Goal: Obtain resource: Download file/media

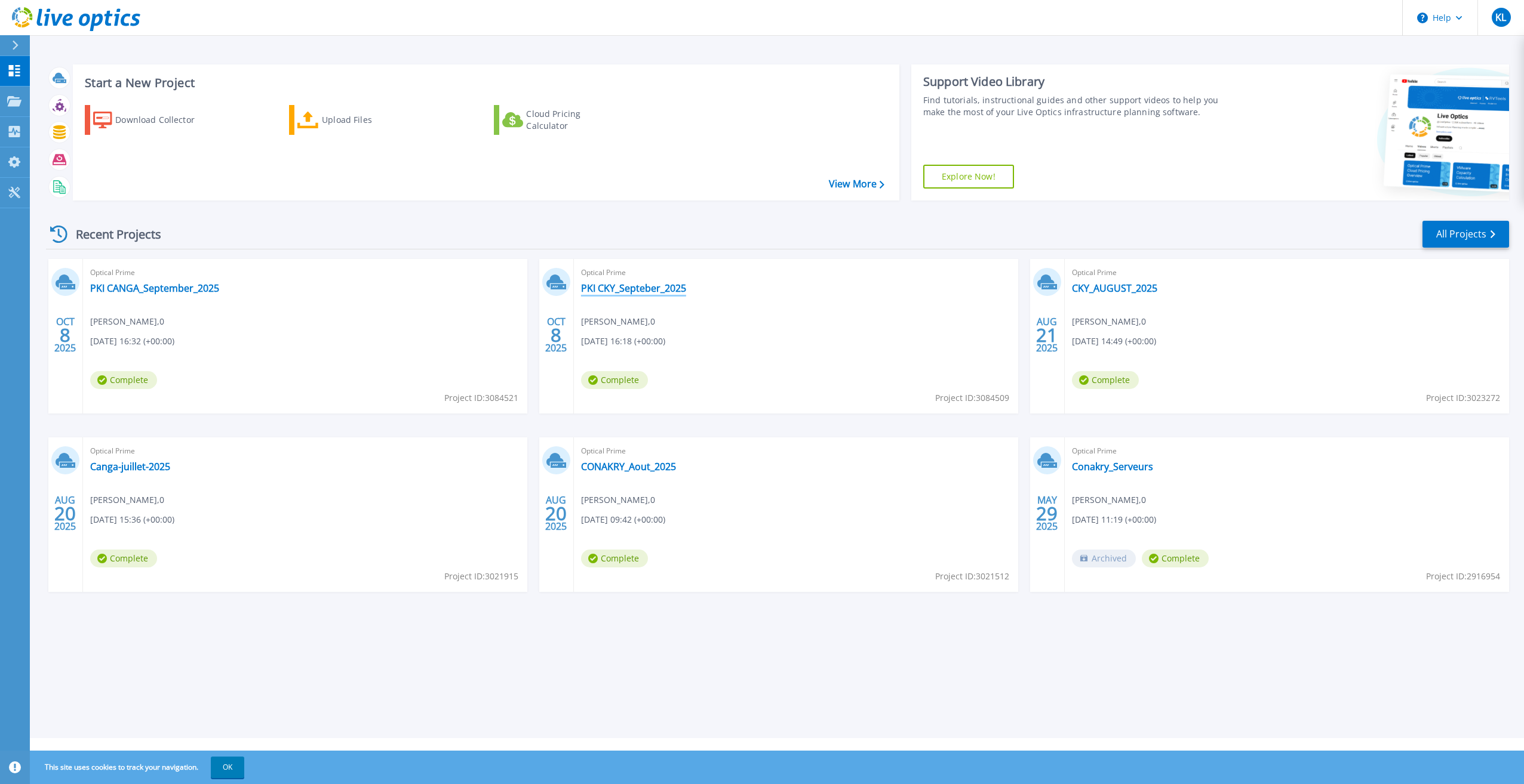
click at [593, 291] on link "PKI CKY_Septeber_2025" at bounding box center [634, 289] width 105 height 12
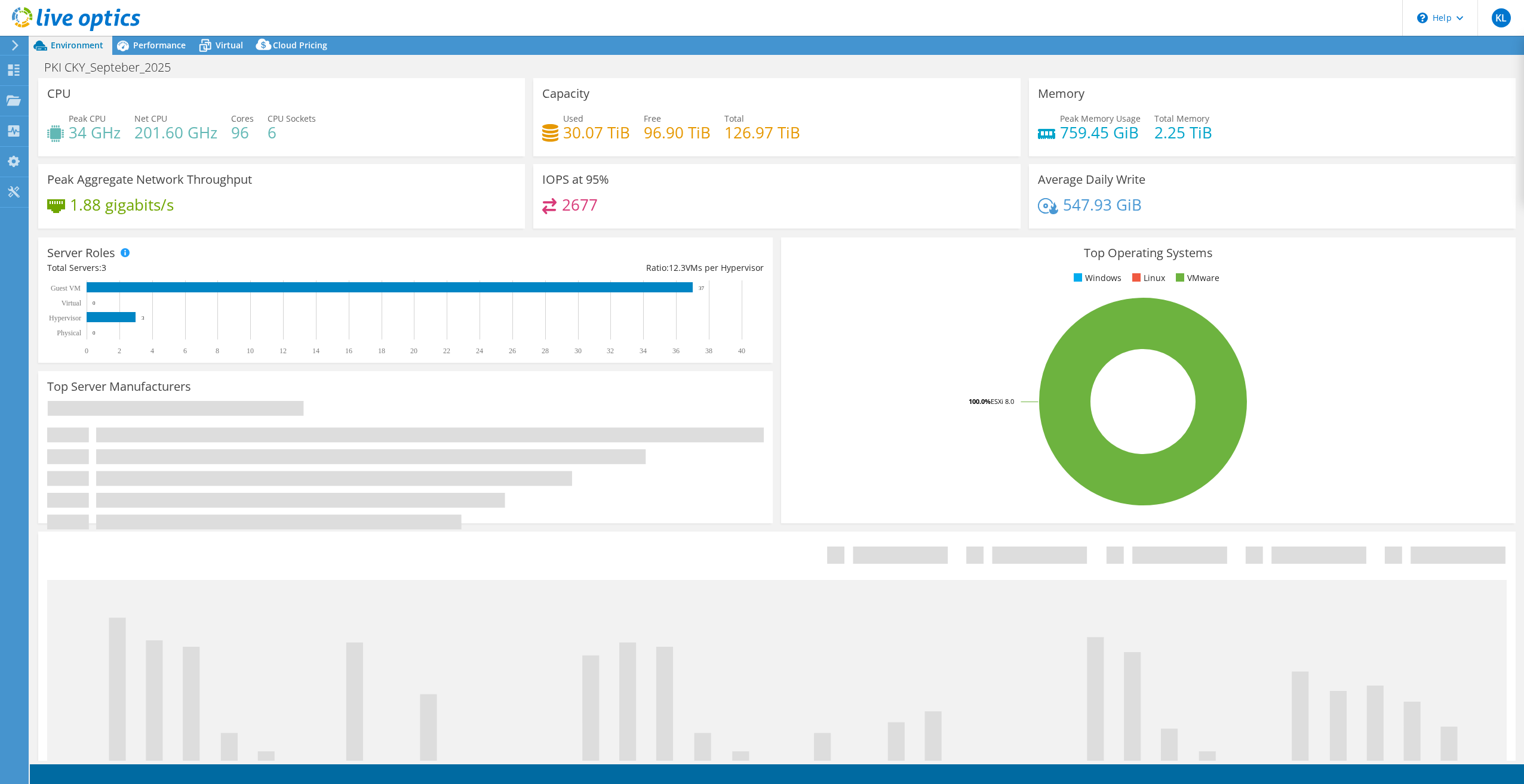
select select "USD"
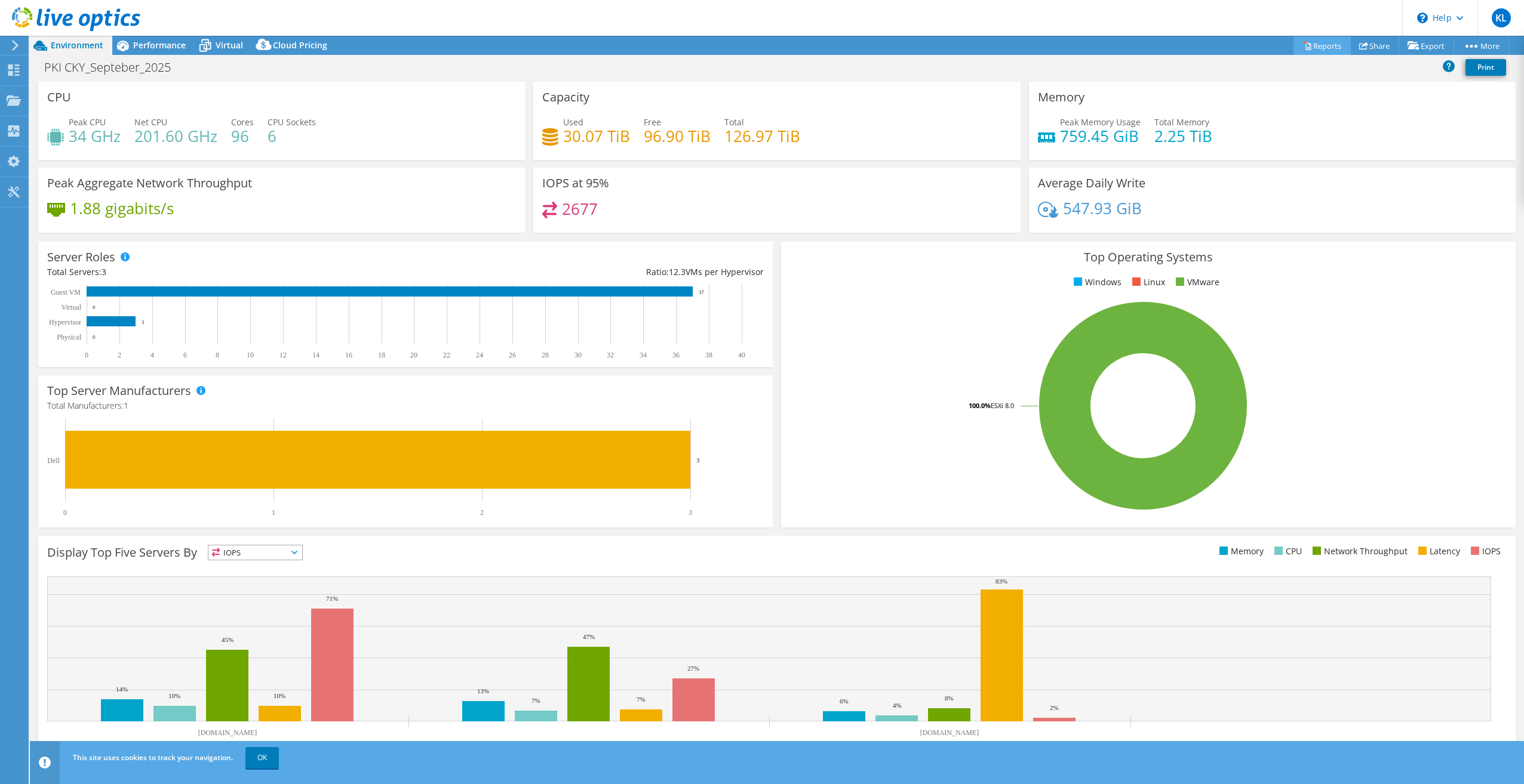
click at [1319, 46] on link "Reports" at bounding box center [1321, 45] width 57 height 18
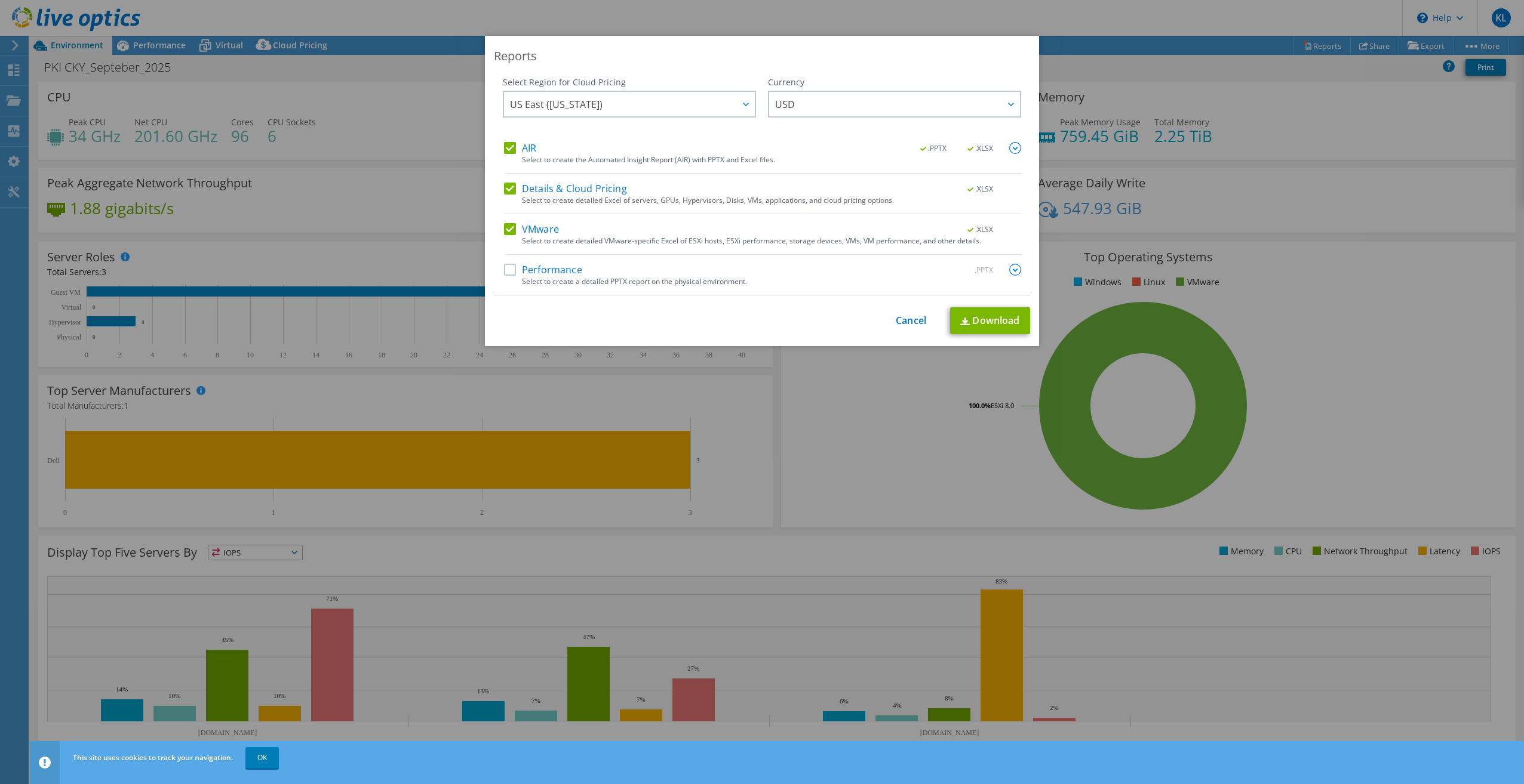
click at [505, 271] on label "Performance" at bounding box center [543, 270] width 78 height 12
click at [0, 0] on input "Performance" at bounding box center [0, 0] width 0 height 0
click at [506, 146] on label "AIR" at bounding box center [520, 148] width 32 height 12
click at [0, 0] on input "AIR" at bounding box center [0, 0] width 0 height 0
click at [505, 190] on label "Details & Cloud Pricing" at bounding box center [565, 189] width 123 height 12
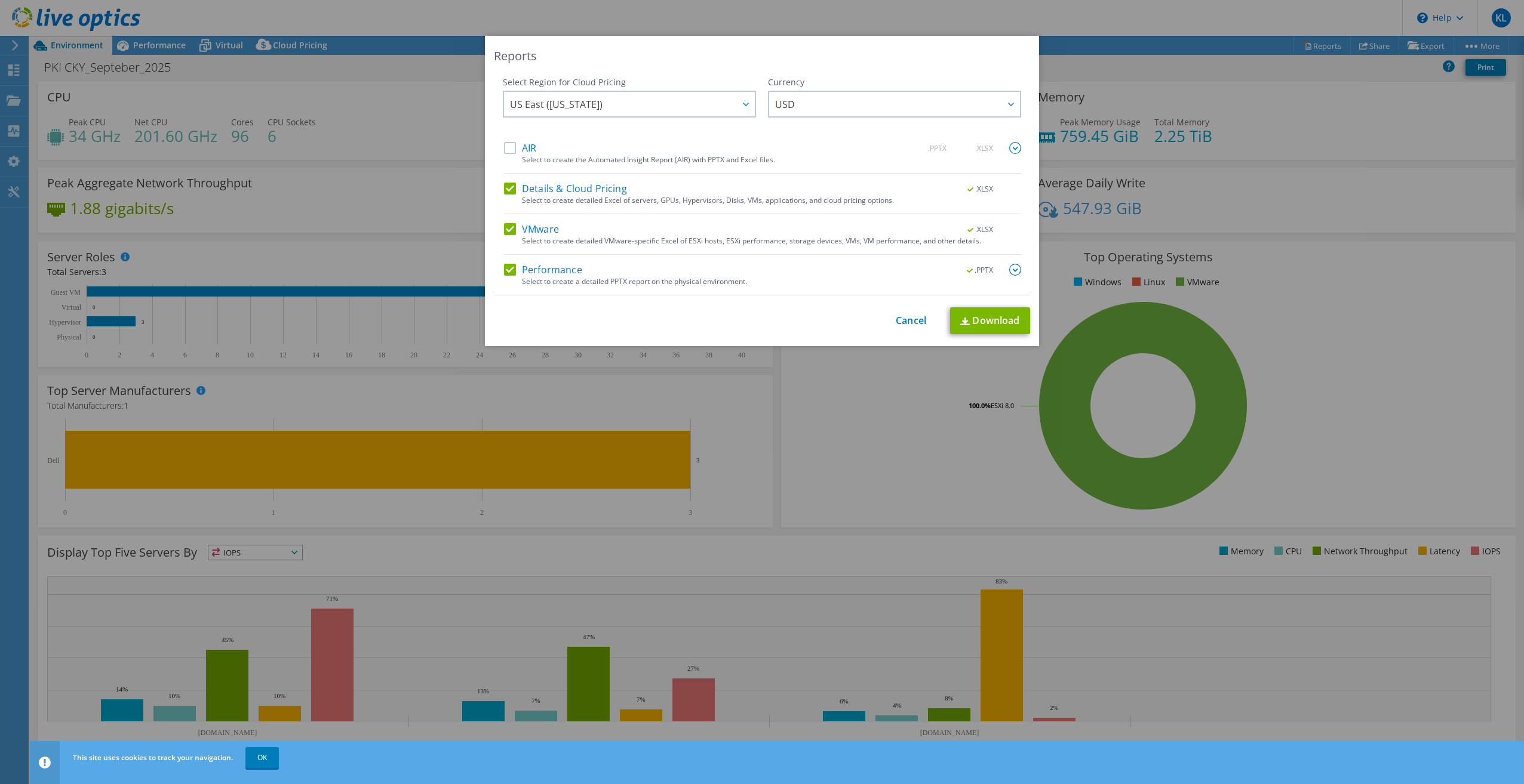
click at [0, 0] on input "Details & Cloud Pricing" at bounding box center [0, 0] width 0 height 0
click at [988, 320] on link "Download" at bounding box center [990, 320] width 80 height 27
